Goal: Task Accomplishment & Management: Manage account settings

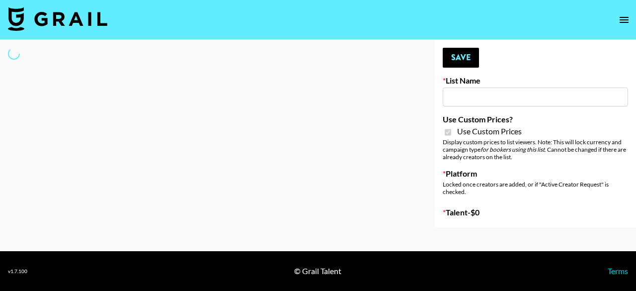
type input "Wavytalk (15th Sept)"
checkbox input "true"
select select "Brand"
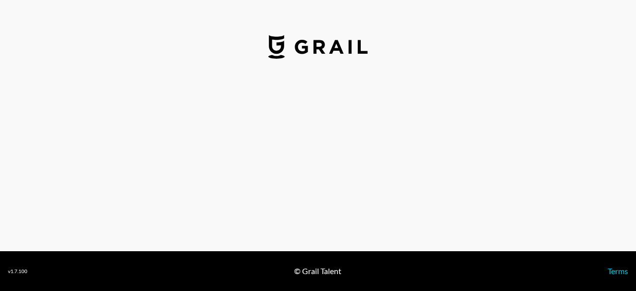
select select "USD"
